Goal: Task Accomplishment & Management: Manage account settings

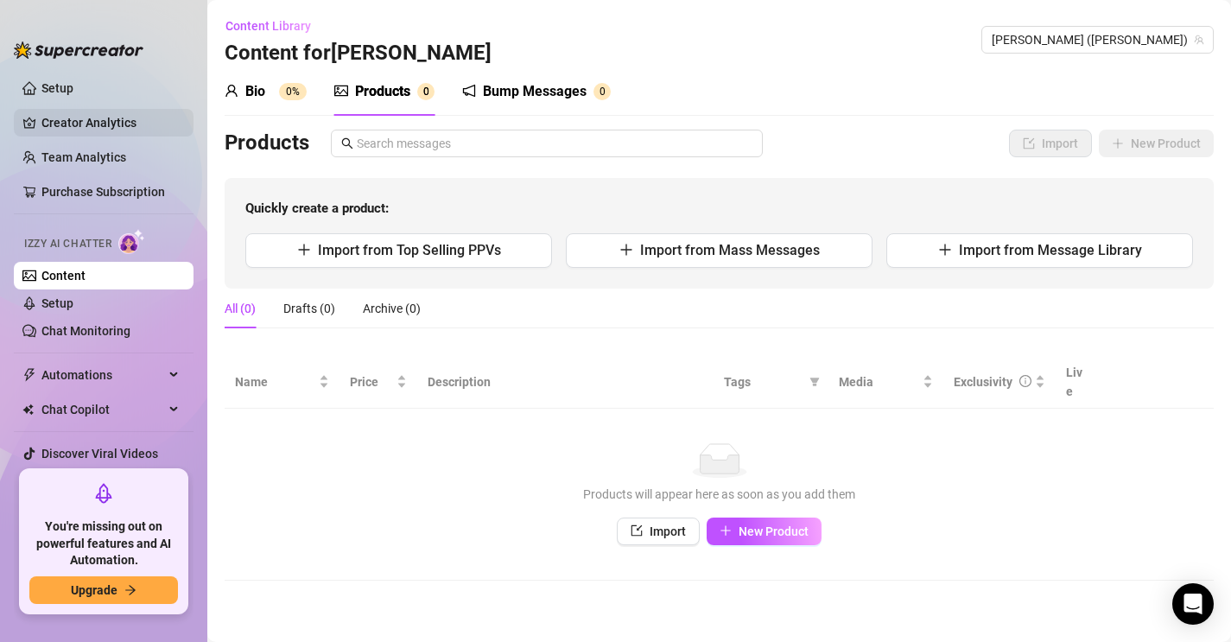
click at [123, 121] on link "Creator Analytics" at bounding box center [110, 123] width 138 height 28
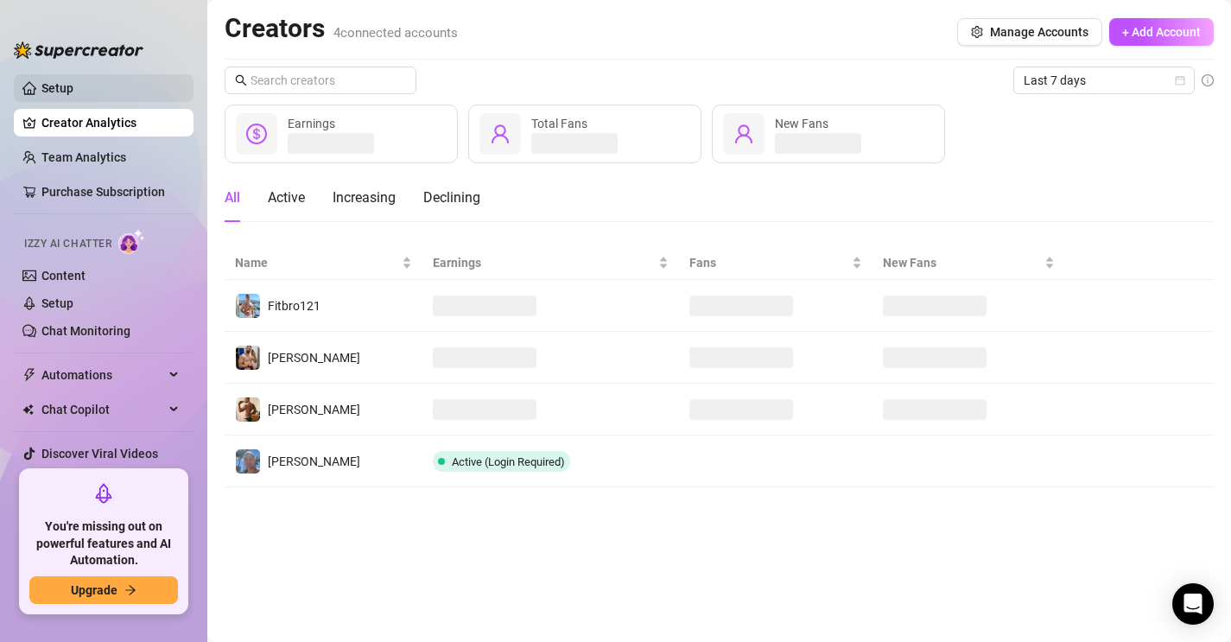
click at [73, 95] on link "Setup" at bounding box center [57, 88] width 32 height 14
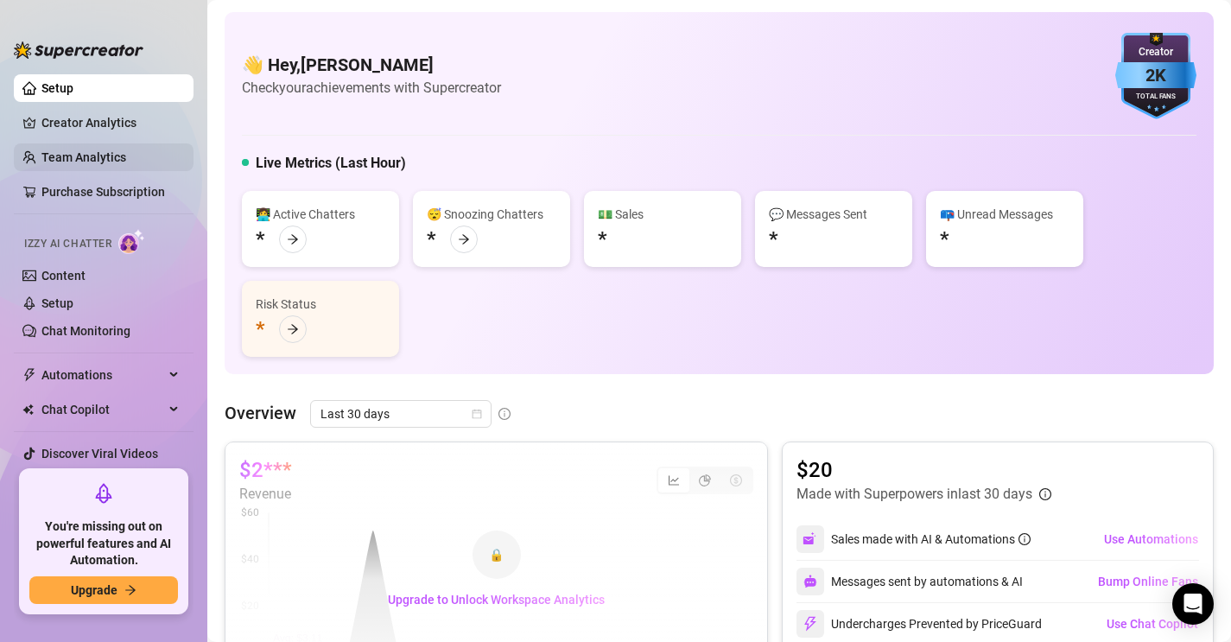
click at [112, 150] on link "Team Analytics" at bounding box center [83, 157] width 85 height 14
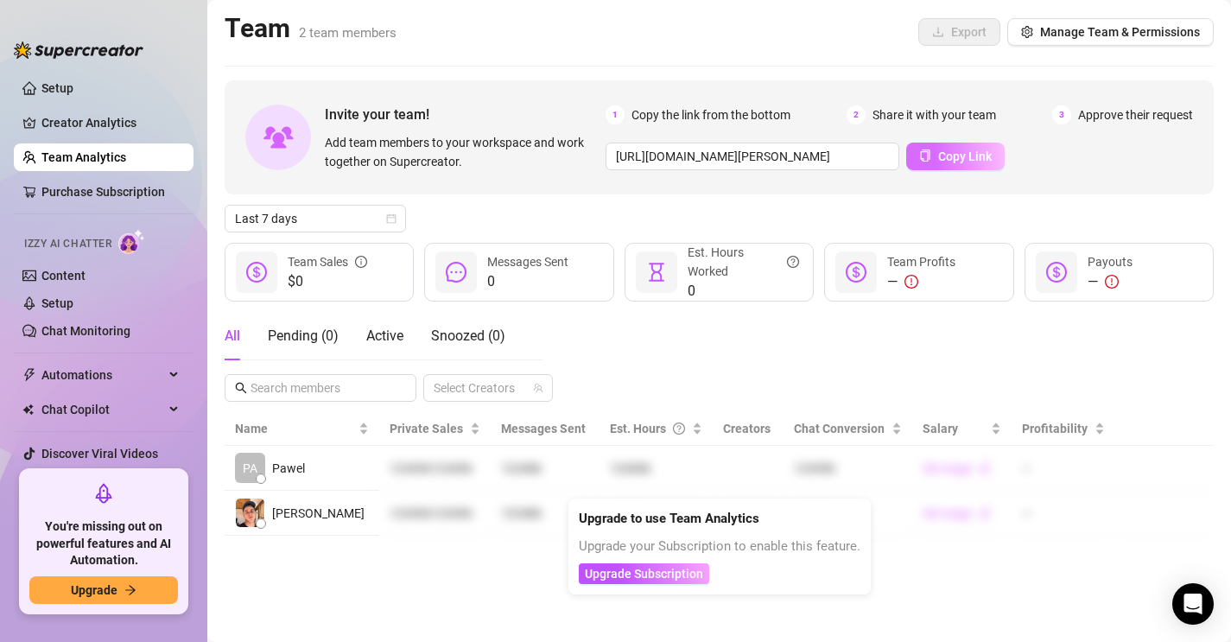
click at [947, 150] on span "Copy Link" at bounding box center [965, 157] width 54 height 14
